Goal: Information Seeking & Learning: Learn about a topic

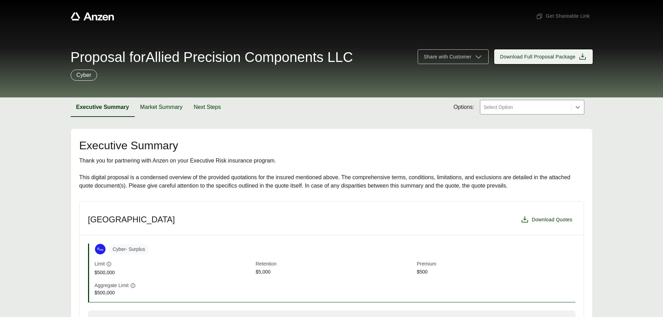
click at [562, 59] on span "Download Full Proposal Package" at bounding box center [537, 56] width 75 height 7
click at [550, 225] on button "Download Quotes" at bounding box center [545, 219] width 57 height 14
click at [540, 223] on span "Download Quotes" at bounding box center [551, 219] width 41 height 7
click at [517, 102] on div "Select Option" at bounding box center [525, 107] width 91 height 14
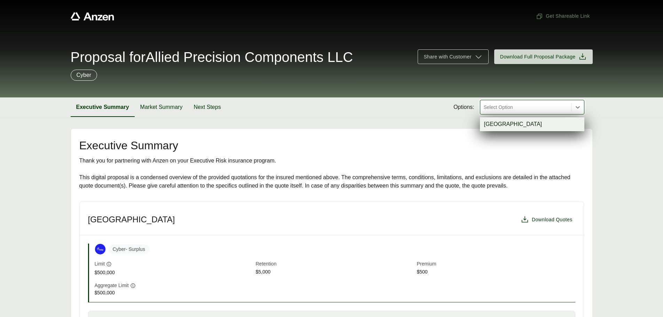
click at [517, 102] on div "Select Option" at bounding box center [525, 107] width 91 height 14
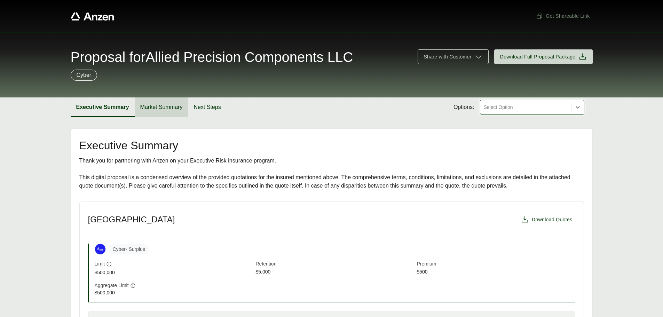
click at [160, 110] on button "Market Summary" at bounding box center [162, 106] width 54 height 19
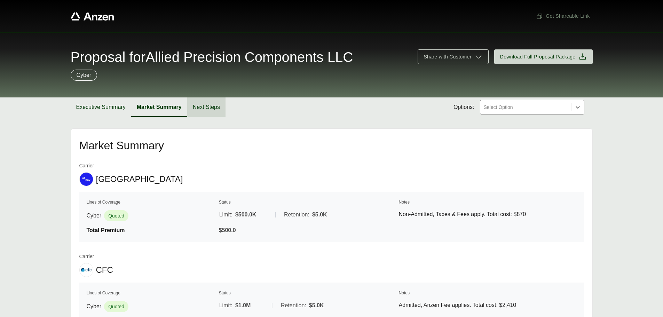
click at [201, 108] on button "Next Steps" at bounding box center [206, 106] width 38 height 19
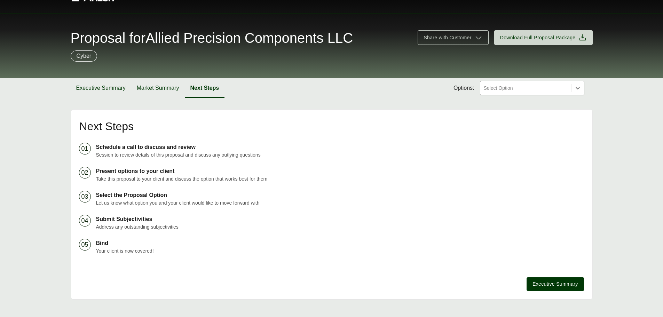
scroll to position [30, 0]
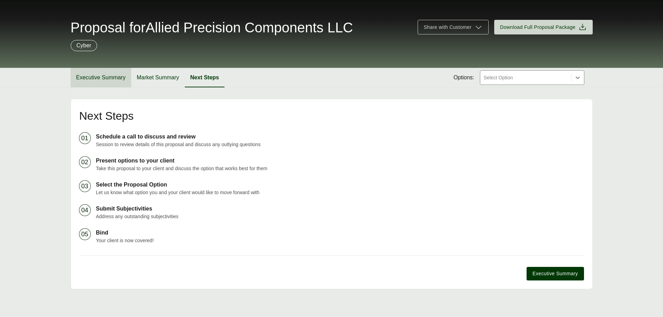
click at [87, 76] on button "Executive Summary" at bounding box center [101, 77] width 61 height 19
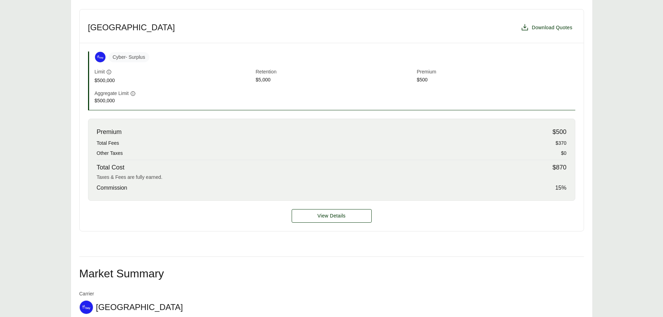
scroll to position [169, 0]
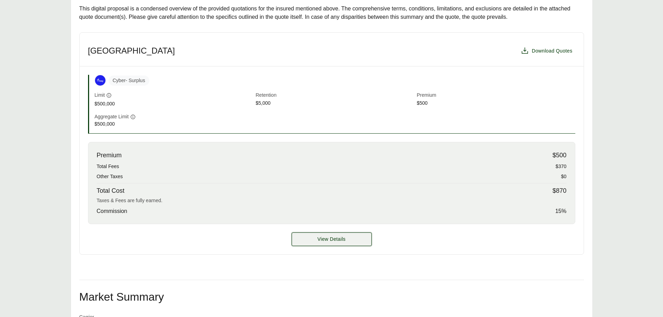
click at [355, 235] on button "View Details" at bounding box center [331, 239] width 80 height 14
click at [363, 239] on button "View Details" at bounding box center [331, 239] width 80 height 14
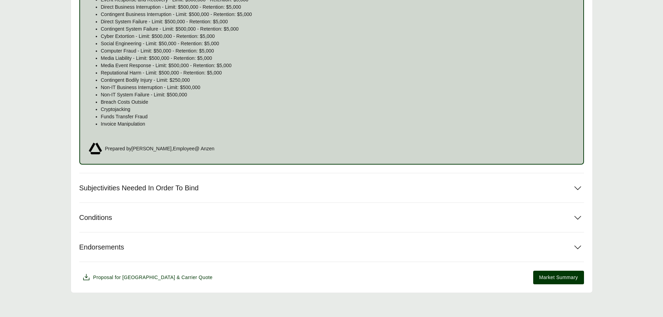
scroll to position [491, 0]
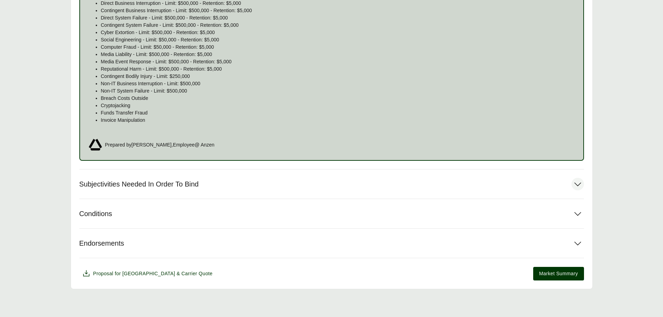
click at [420, 189] on button "Subjectivities Needed In Order To Bind" at bounding box center [331, 183] width 504 height 29
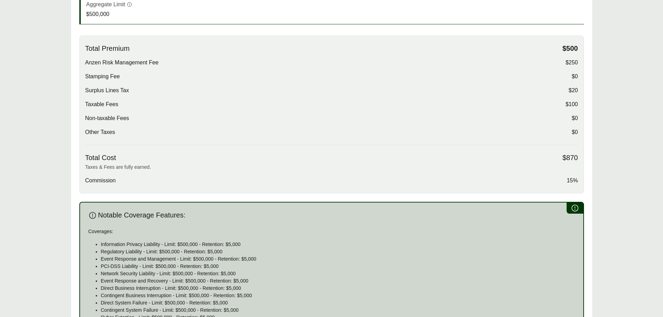
scroll to position [195, 0]
